Goal: Find contact information: Find contact information

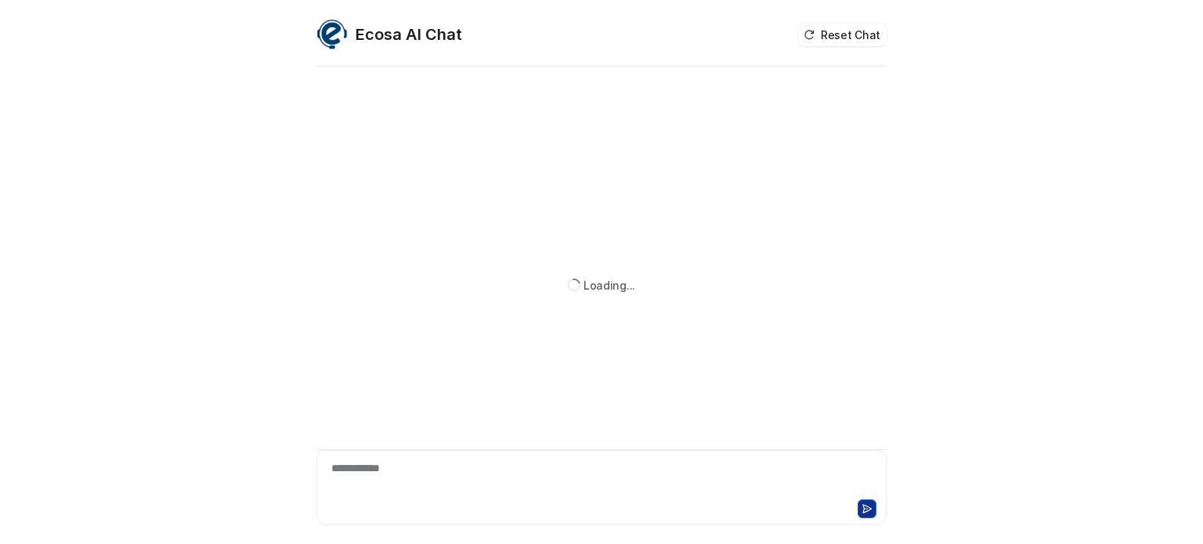
click at [445, 466] on div "**********" at bounding box center [601, 478] width 562 height 36
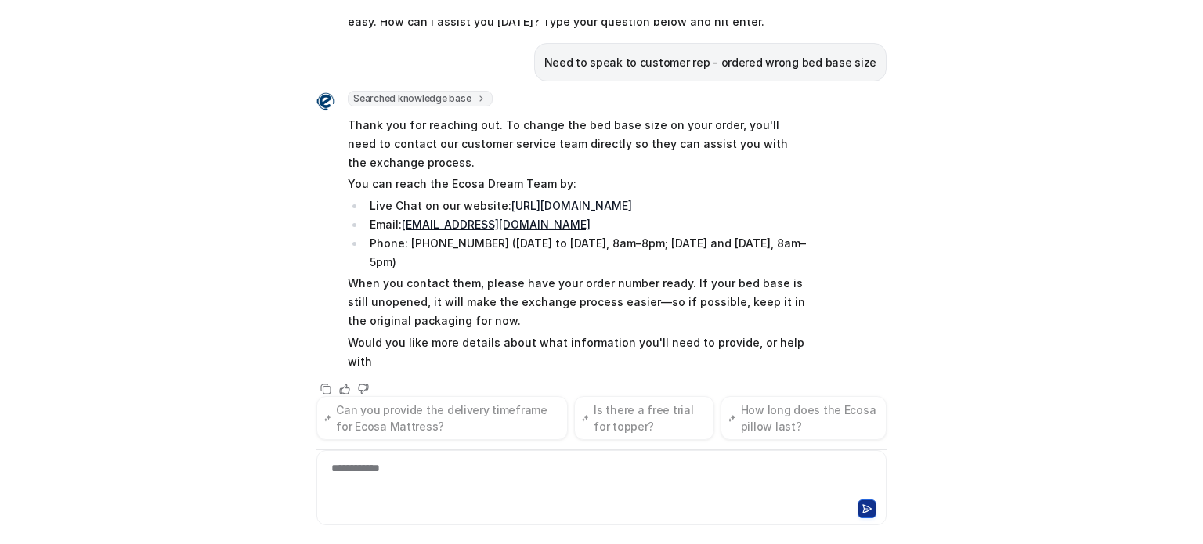
scroll to position [104, 0]
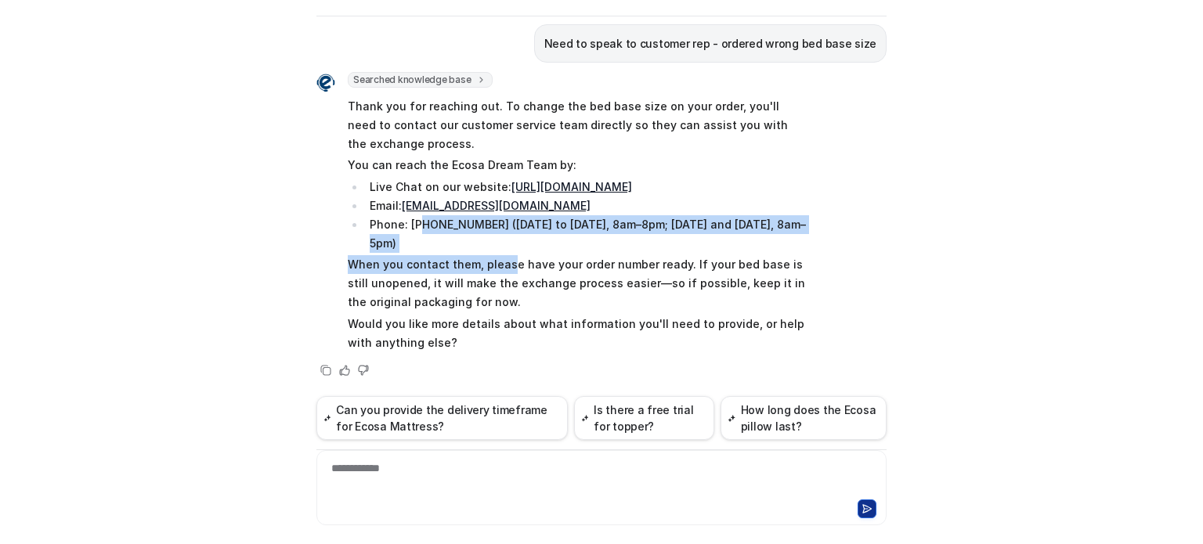
drag, startPoint x: 415, startPoint y: 230, endPoint x: 506, endPoint y: 265, distance: 97.1
click at [504, 262] on span "Thank you for reaching out. To change the bed base size on your order, you'll n…" at bounding box center [577, 224] width 458 height 261
click at [507, 267] on p "When you contact them, please have your order number ready. If your bed base is…" at bounding box center [577, 283] width 458 height 56
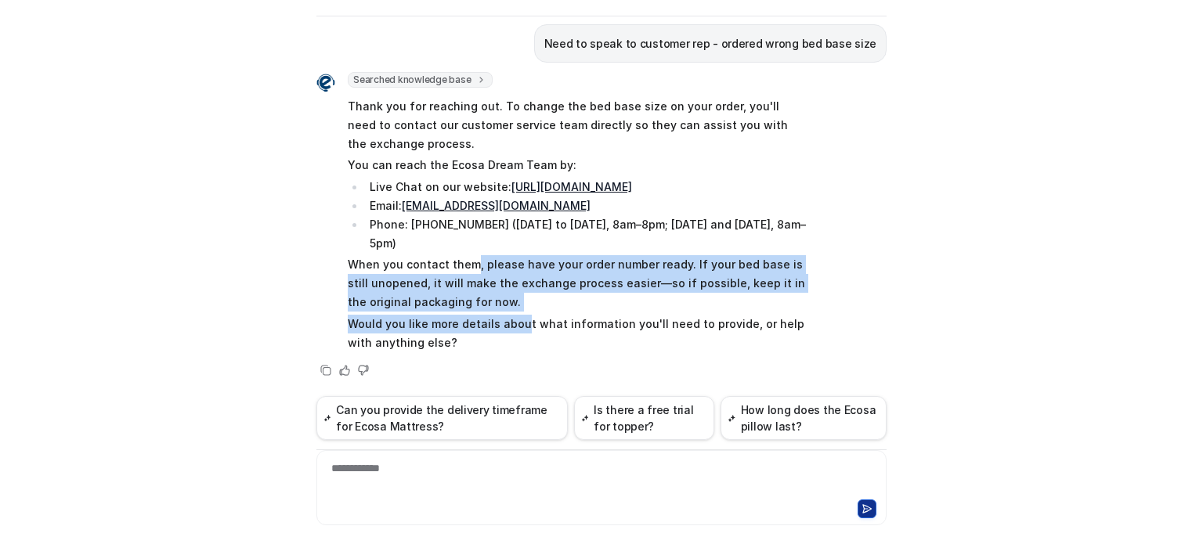
drag, startPoint x: 467, startPoint y: 261, endPoint x: 514, endPoint y: 318, distance: 73.4
click at [514, 318] on span "Thank you for reaching out. To change the bed base size on your order, you'll n…" at bounding box center [577, 224] width 458 height 261
click at [491, 326] on p "Would you like more details about what information you'll need to provide, or h…" at bounding box center [577, 334] width 458 height 38
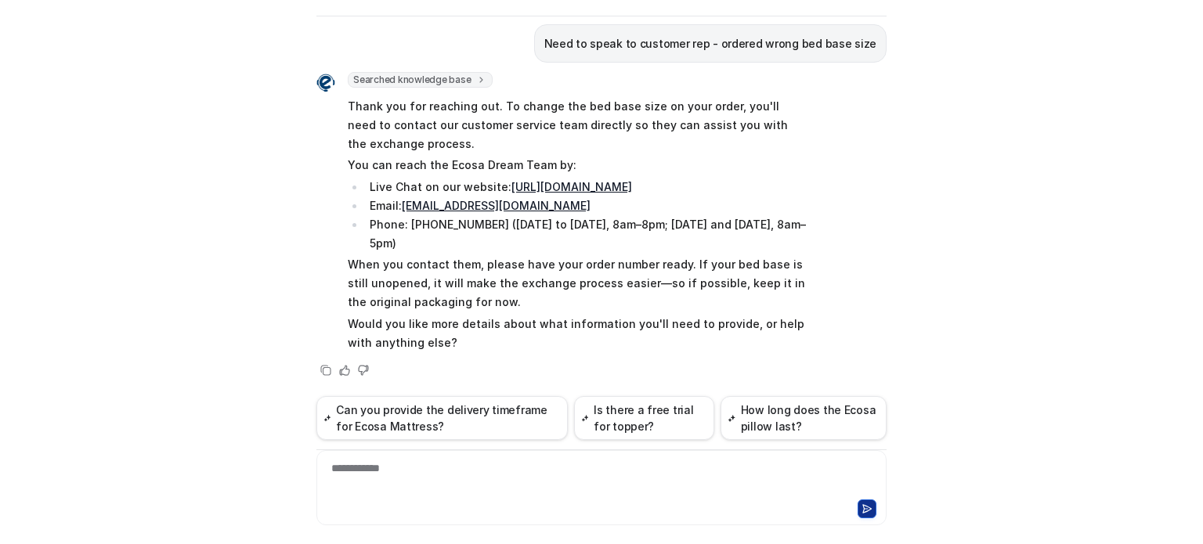
click at [503, 481] on div "**********" at bounding box center [601, 478] width 562 height 36
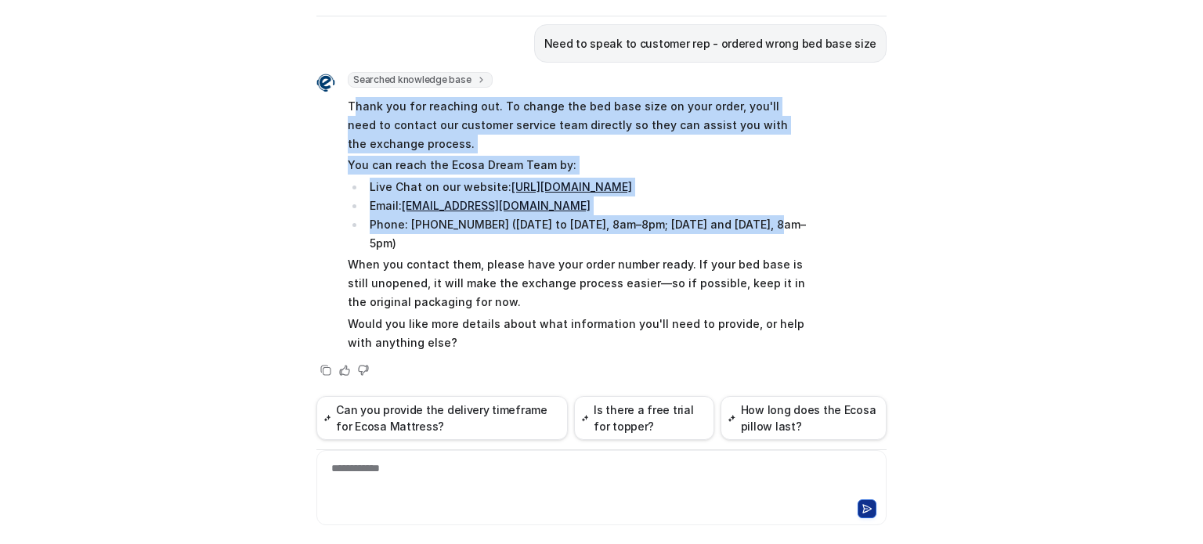
drag, startPoint x: 345, startPoint y: 103, endPoint x: 764, endPoint y: 218, distance: 434.4
click at [764, 218] on span "Thank you for reaching out. To change the bed base size on your order, you'll n…" at bounding box center [577, 224] width 458 height 261
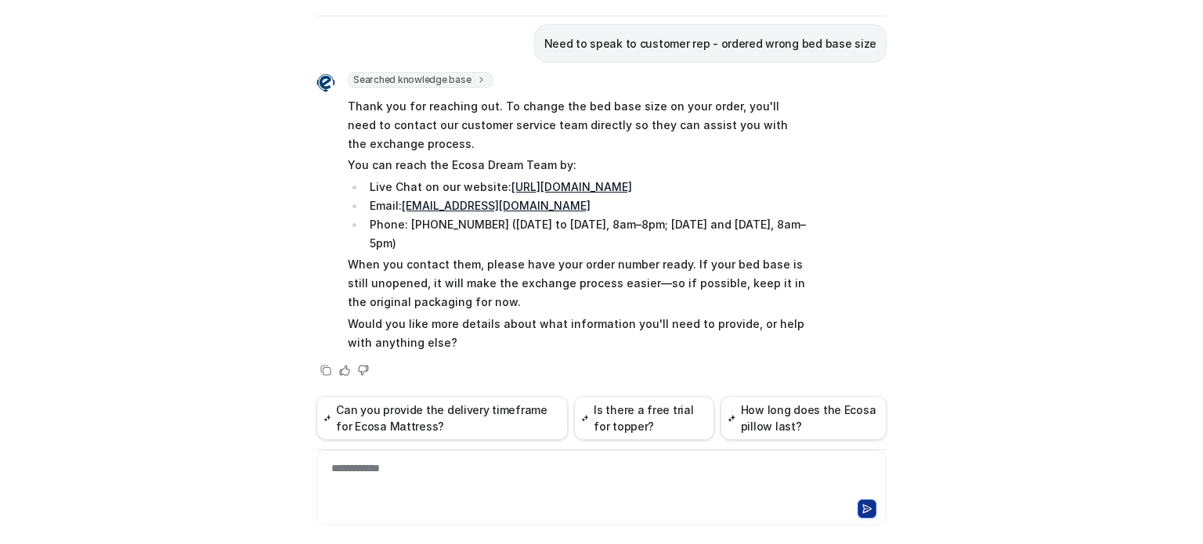
click at [537, 245] on li "Phone: [PHONE_NUMBER] ([DATE] to [DATE], 8am–8pm; [DATE] and [DATE], 8am–5pm)" at bounding box center [585, 234] width 441 height 38
click at [488, 204] on link "[EMAIL_ADDRESS][DOMAIN_NAME]" at bounding box center [496, 205] width 189 height 13
drag, startPoint x: 550, startPoint y: 207, endPoint x: 398, endPoint y: 211, distance: 152.7
click at [398, 211] on li "Email: [EMAIL_ADDRESS][DOMAIN_NAME]" at bounding box center [585, 206] width 441 height 19
copy link "[EMAIL_ADDRESS][DOMAIN_NAME]"
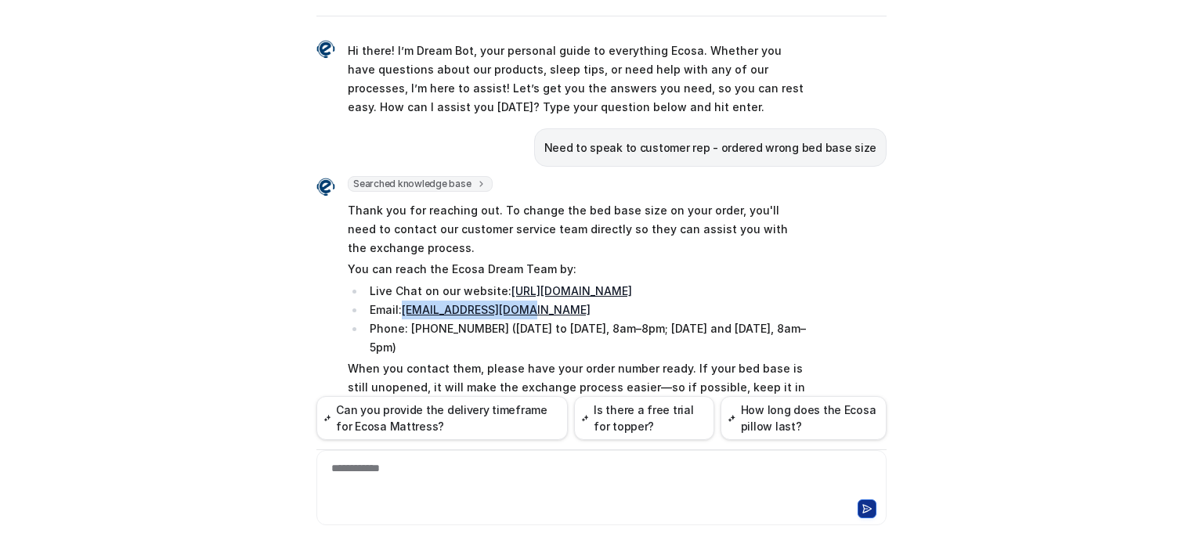
scroll to position [0, 0]
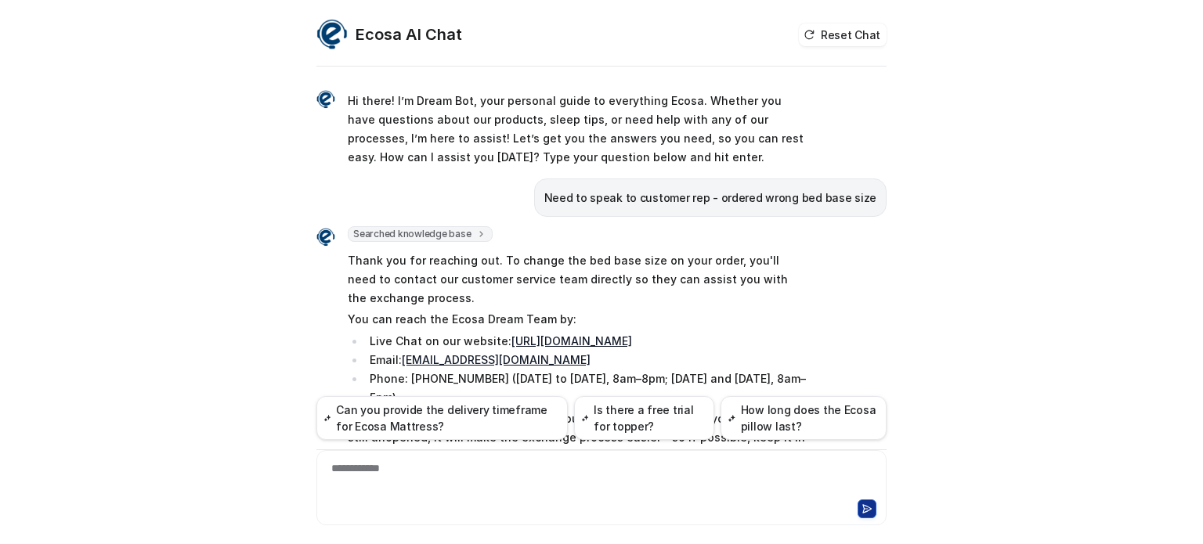
click at [384, 482] on div "**********" at bounding box center [601, 478] width 562 height 36
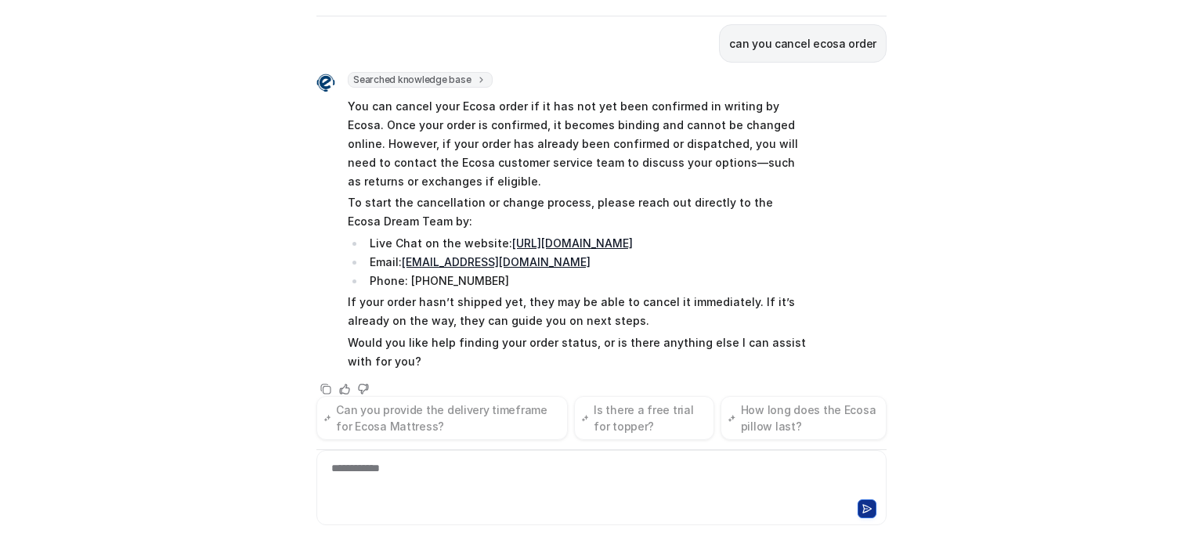
scroll to position [488, 0]
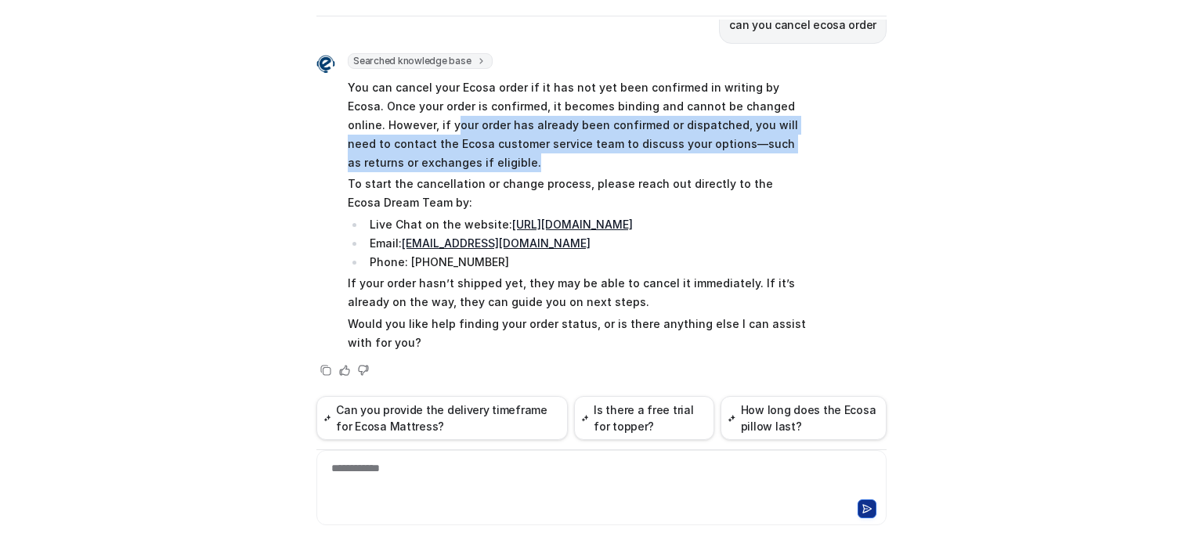
drag, startPoint x: 437, startPoint y: 118, endPoint x: 474, endPoint y: 165, distance: 59.7
click at [474, 165] on p "You can cancel your Ecosa order if it has not yet been confirmed in writing by …" at bounding box center [577, 125] width 458 height 94
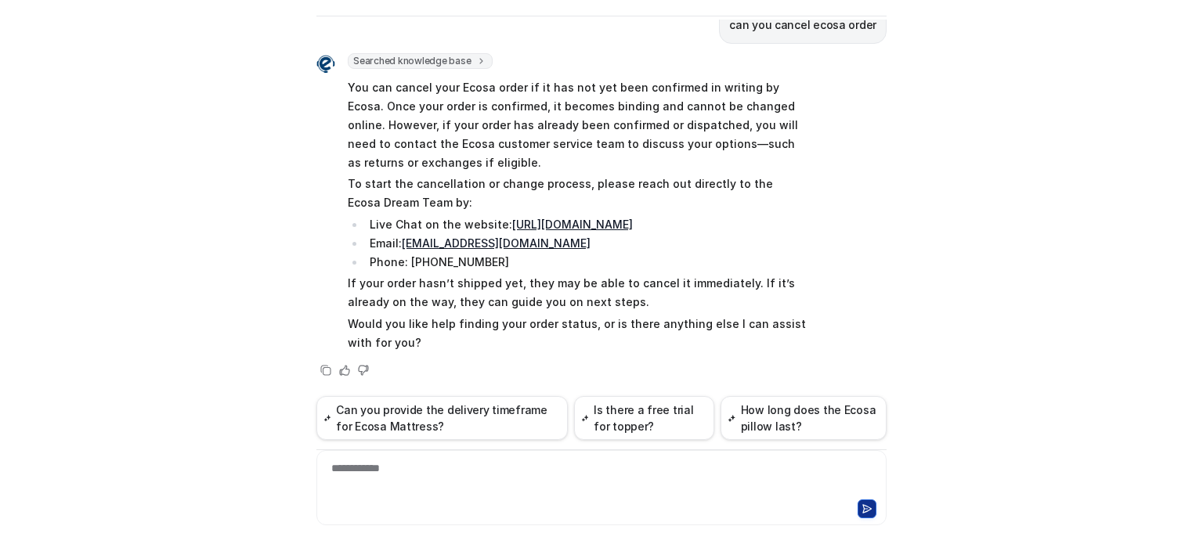
click at [473, 176] on p "To start the cancellation or change process, please reach out directly to the E…" at bounding box center [577, 194] width 458 height 38
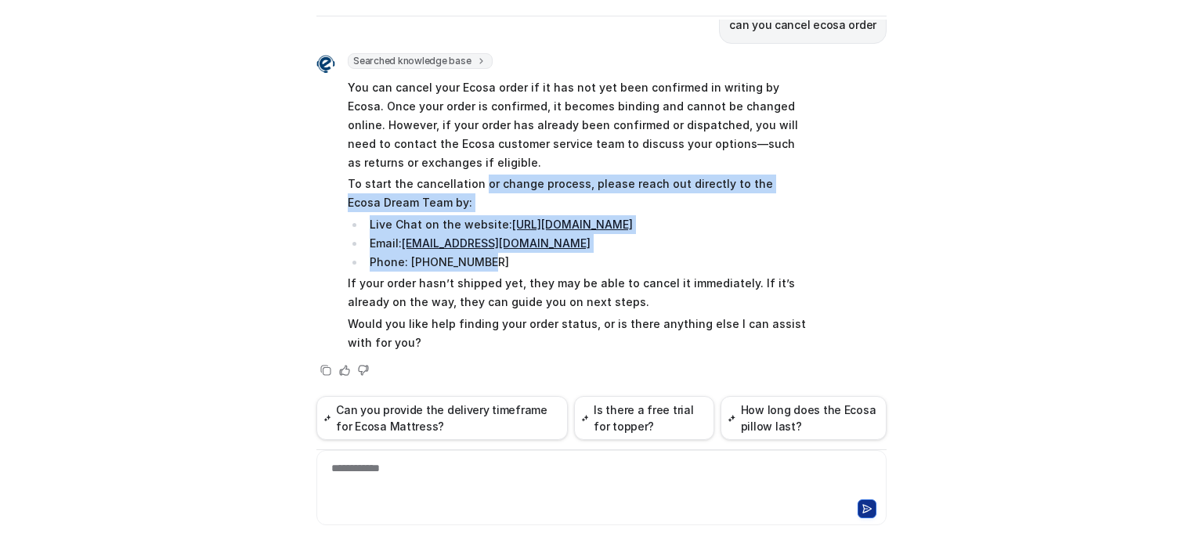
drag, startPoint x: 473, startPoint y: 176, endPoint x: 806, endPoint y: 261, distance: 344.1
click at [806, 261] on div "Searched knowledge base search_queries : [ "cancel order", "order cancellation …" at bounding box center [601, 216] width 570 height 326
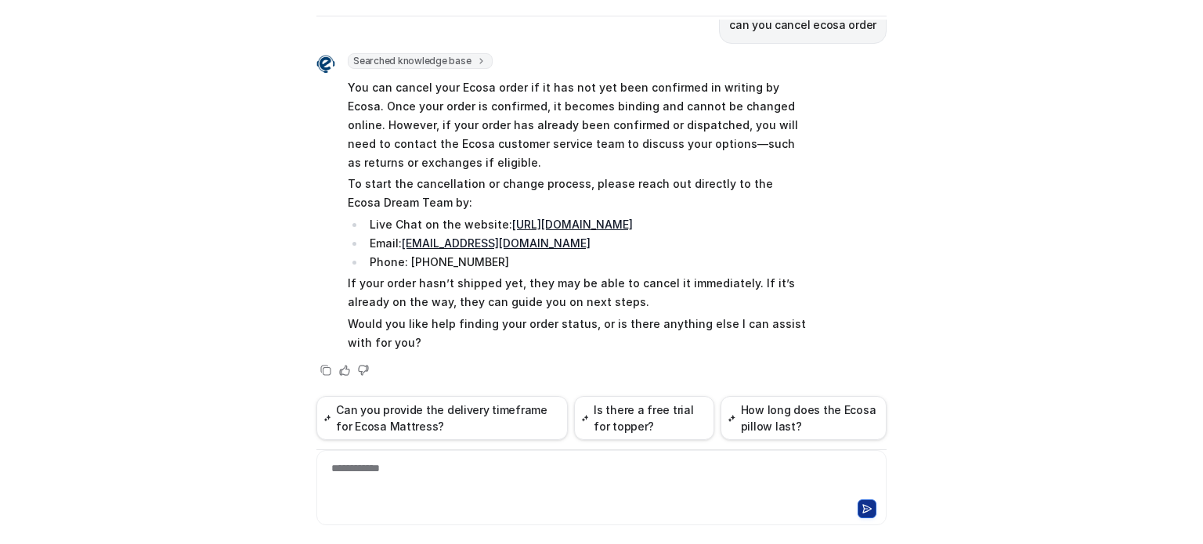
click at [756, 275] on p "If your order hasn’t shipped yet, they may be able to cancel it immediately. If…" at bounding box center [577, 293] width 458 height 38
